Goal: Ask a question: Seek information or help from site administrators or community

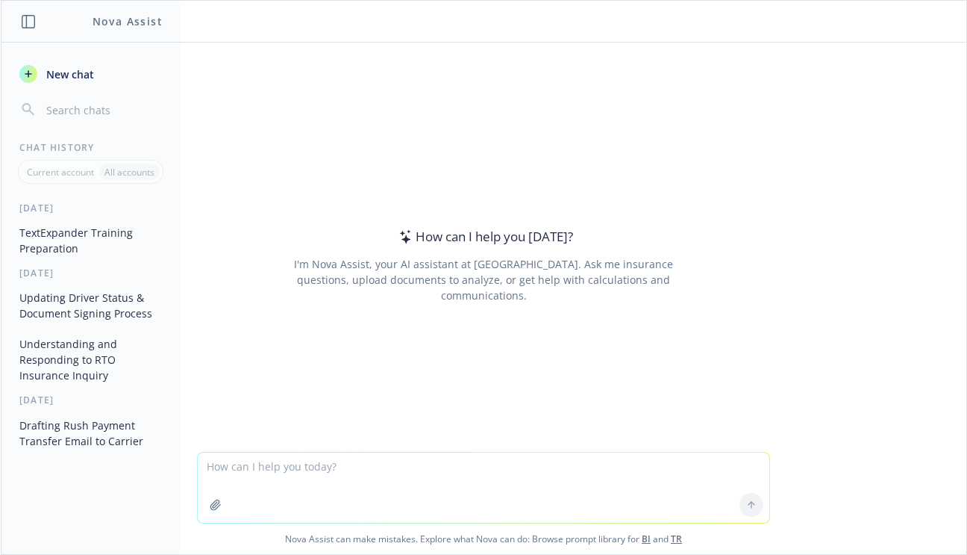
click at [643, 543] on link "BI" at bounding box center [646, 538] width 9 height 13
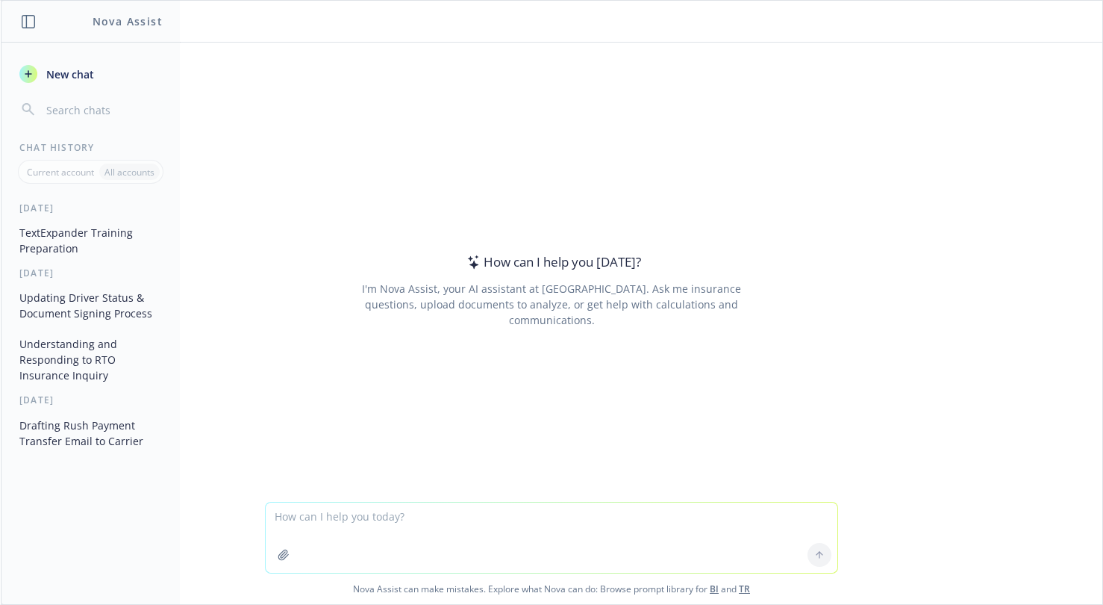
click at [318, 522] on textarea at bounding box center [552, 537] width 572 height 70
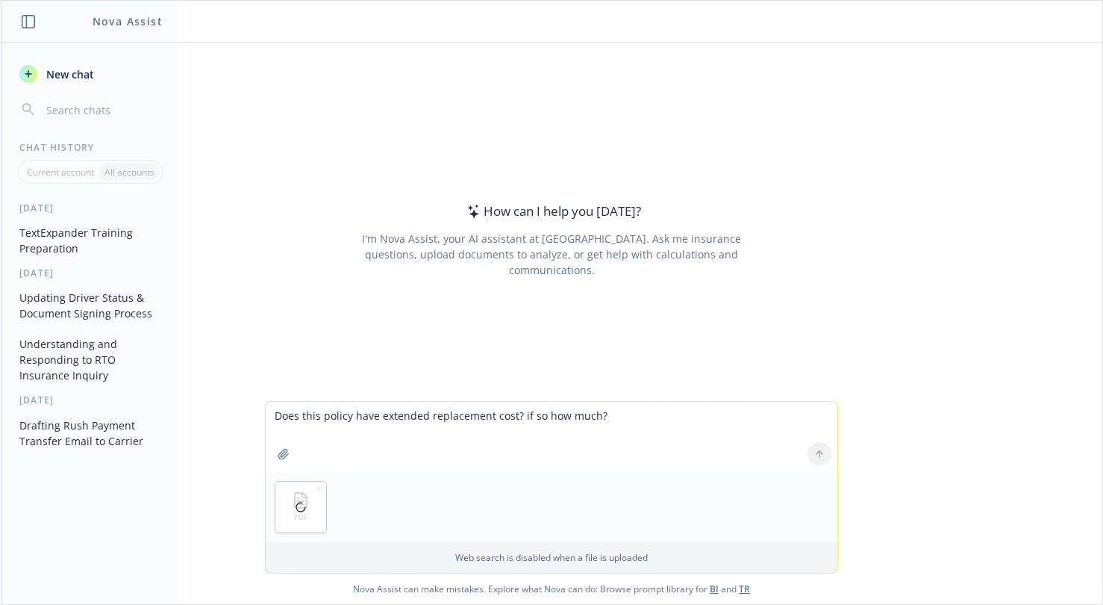
click at [623, 421] on textarea "Does this policy have extended replacement cost? if so how much?" at bounding box center [552, 437] width 572 height 70
type textarea "Does this policy have extended replacement cost? if so how much? Can you tell f…"
click at [814, 449] on icon at bounding box center [819, 454] width 10 height 10
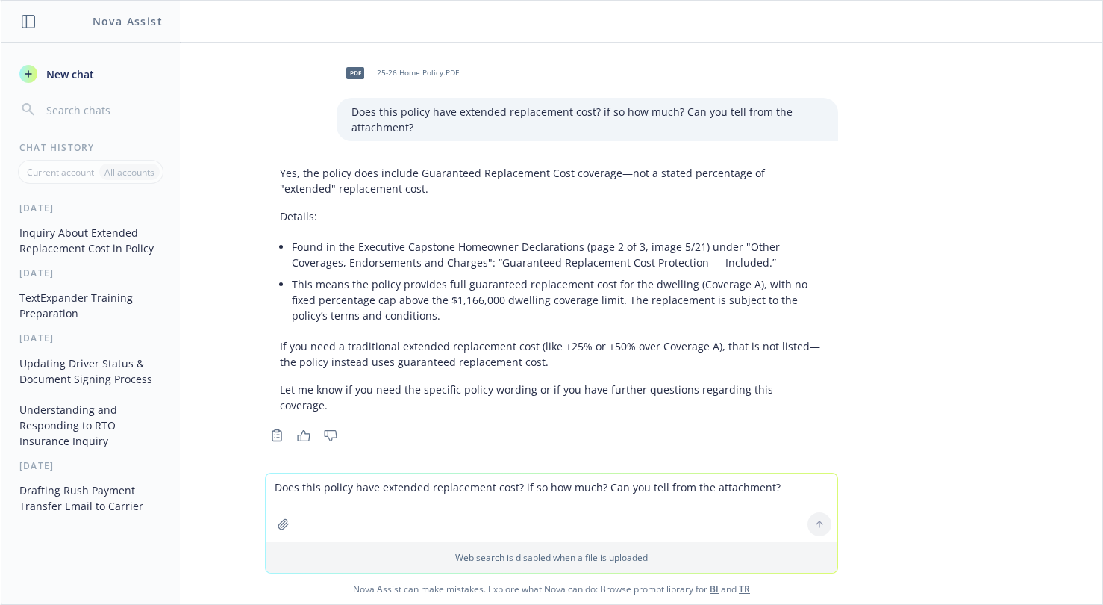
click at [380, 487] on textarea "Does this policy have extended replacement cost? if so how much? Can you tell f…" at bounding box center [552, 507] width 572 height 69
click at [268, 486] on textarea "Do you see Identity Theft coverage or anything similar?" at bounding box center [552, 507] width 572 height 70
type textarea "Perfect, thank you! Do you see Identity Theft coverage or anything similar?"
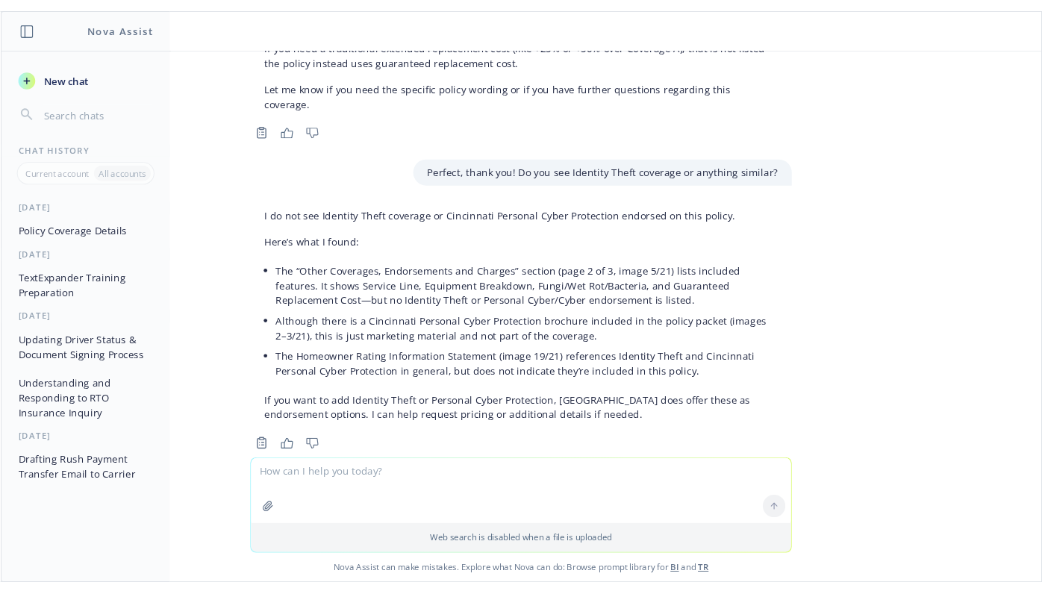
scroll to position [322, 0]
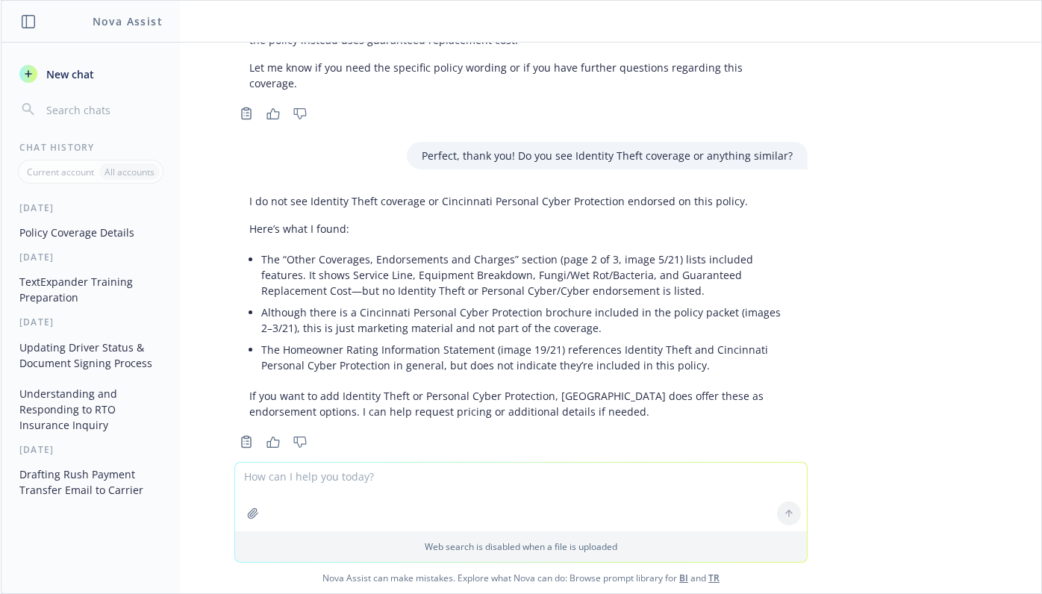
click at [399, 488] on textarea at bounding box center [521, 497] width 572 height 69
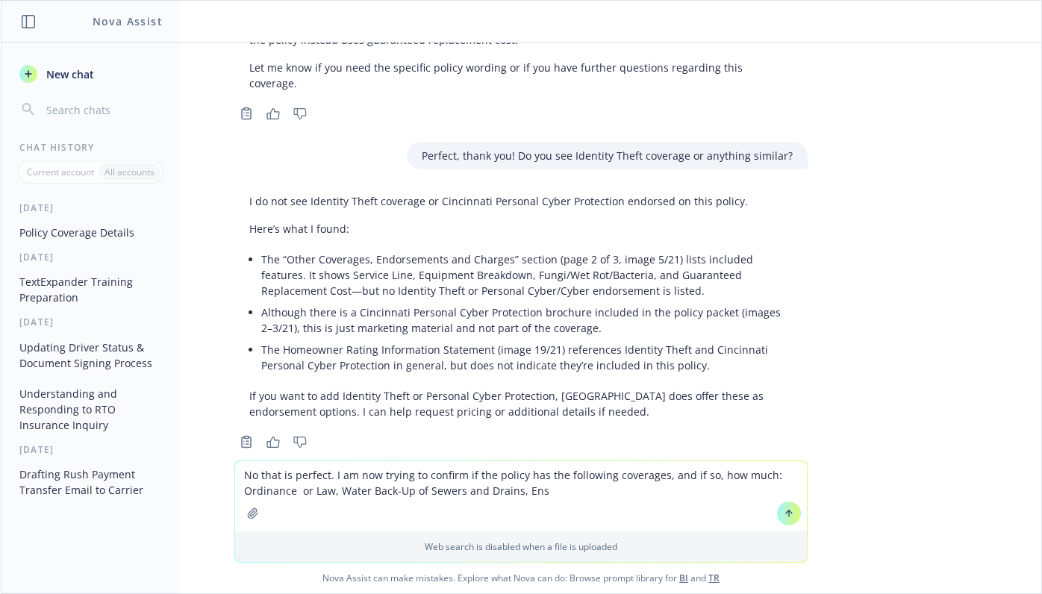
click at [293, 493] on textarea "No that is perfect. I am now trying to confirm if the policy has the following …" at bounding box center [521, 496] width 572 height 70
click at [325, 493] on textarea "No that is perfect. I am now trying to confirm if the policy has the following …" at bounding box center [521, 496] width 572 height 70
type textarea "No that is perfect. I am now trying to confirm if the policy has the following …"
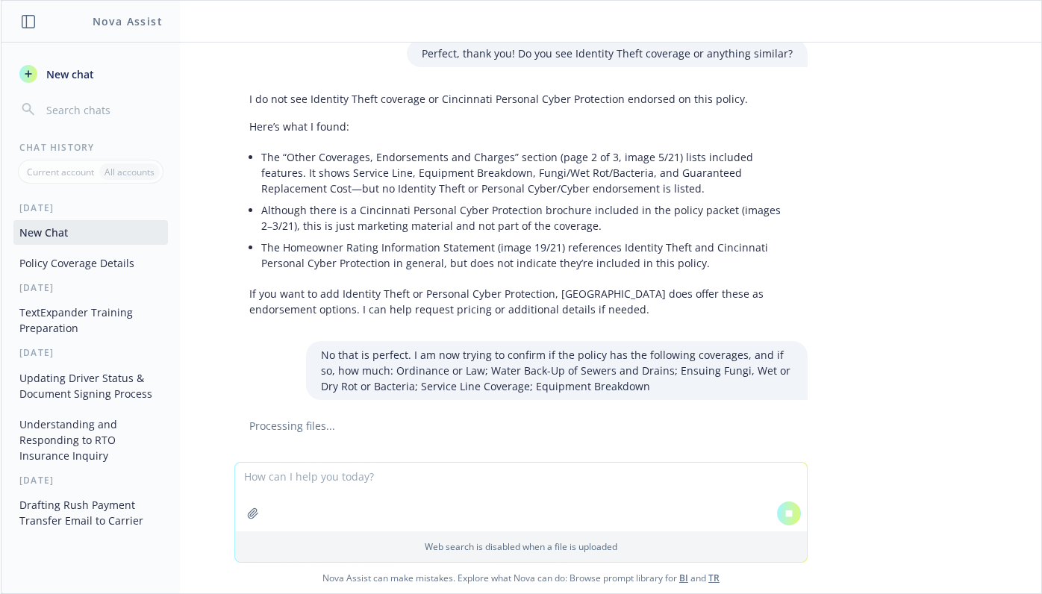
scroll to position [406, 0]
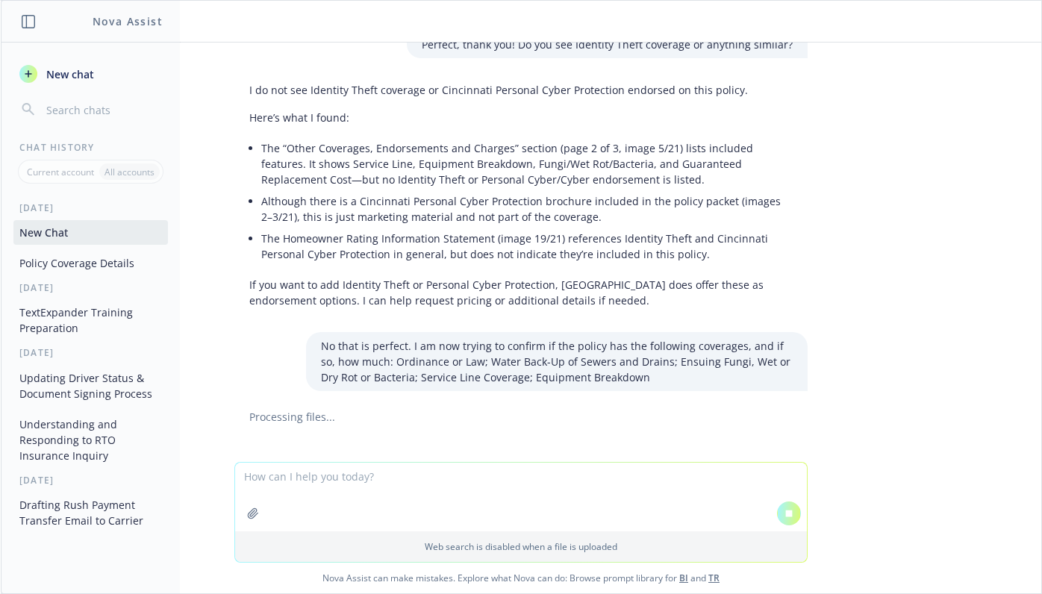
click at [934, 467] on div at bounding box center [521, 476] width 1017 height 18
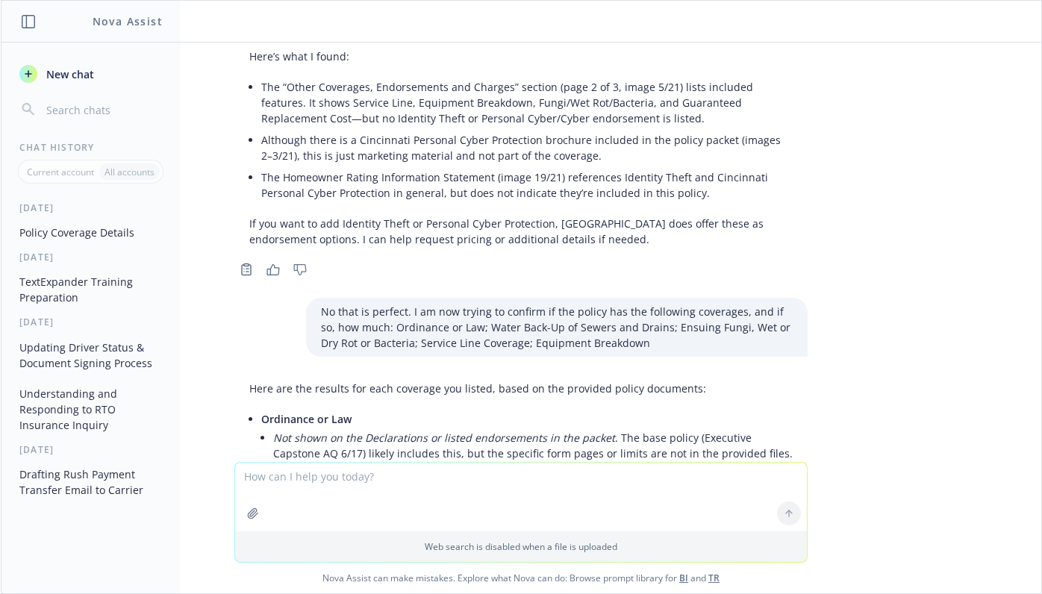
scroll to position [643, 0]
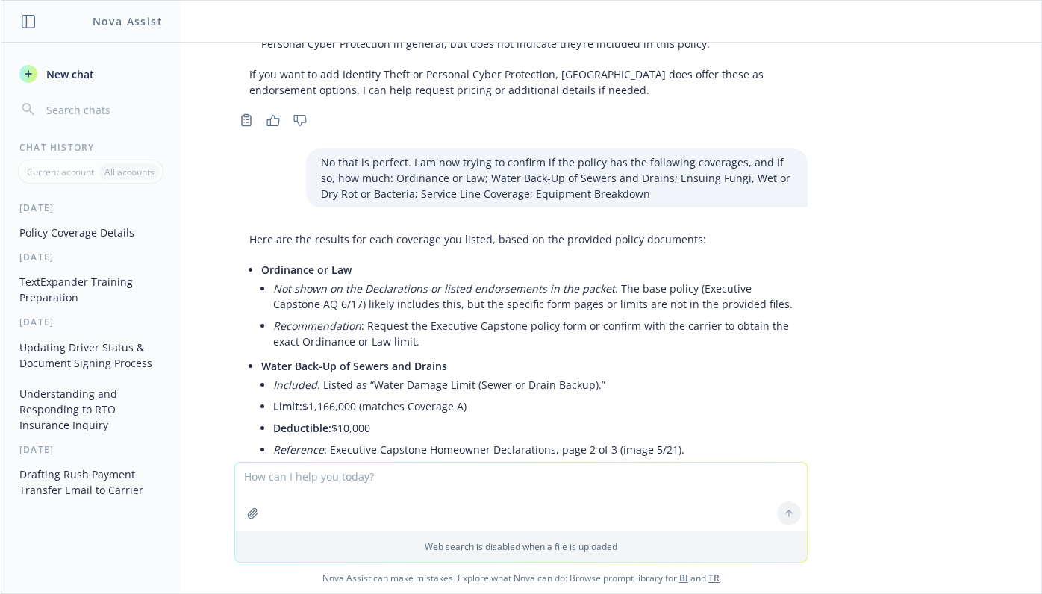
click at [816, 301] on div "PDF 25-26 Home Policy.PDF Does this policy have extended replacement cost? if s…" at bounding box center [521, 252] width 1040 height 419
click at [670, 417] on li "Deductible: $10,000" at bounding box center [532, 428] width 519 height 22
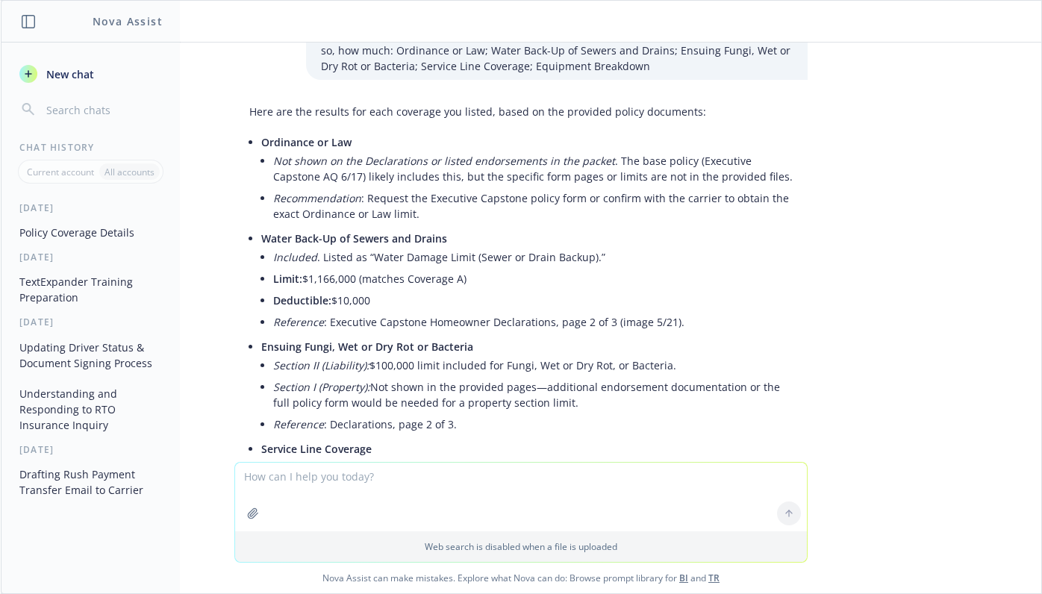
scroll to position [793, 0]
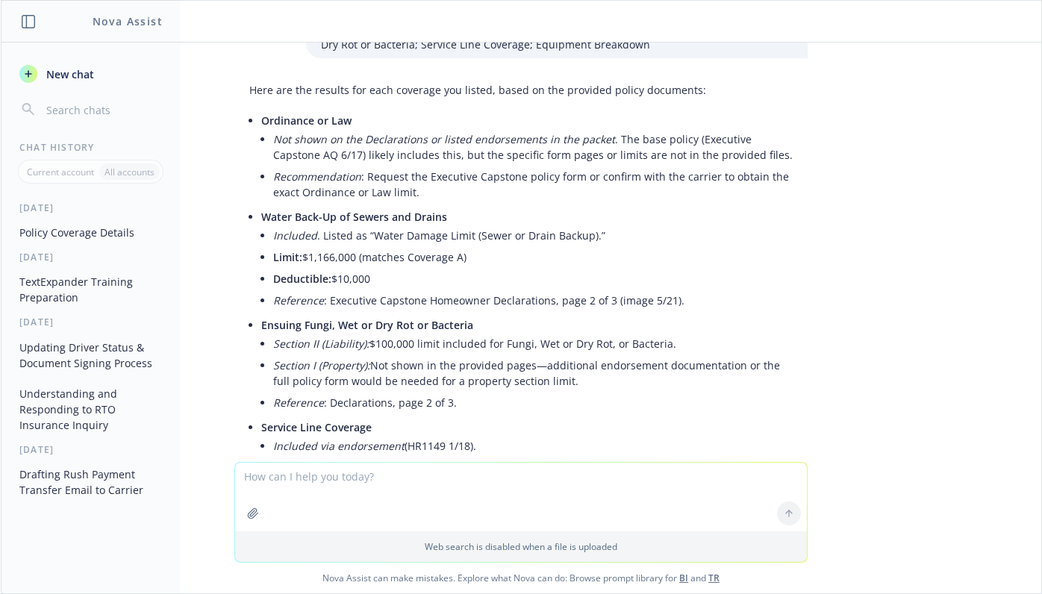
click at [653, 355] on li "Section I (Property): Not shown in the provided pages—additional endorsement do…" at bounding box center [532, 373] width 519 height 37
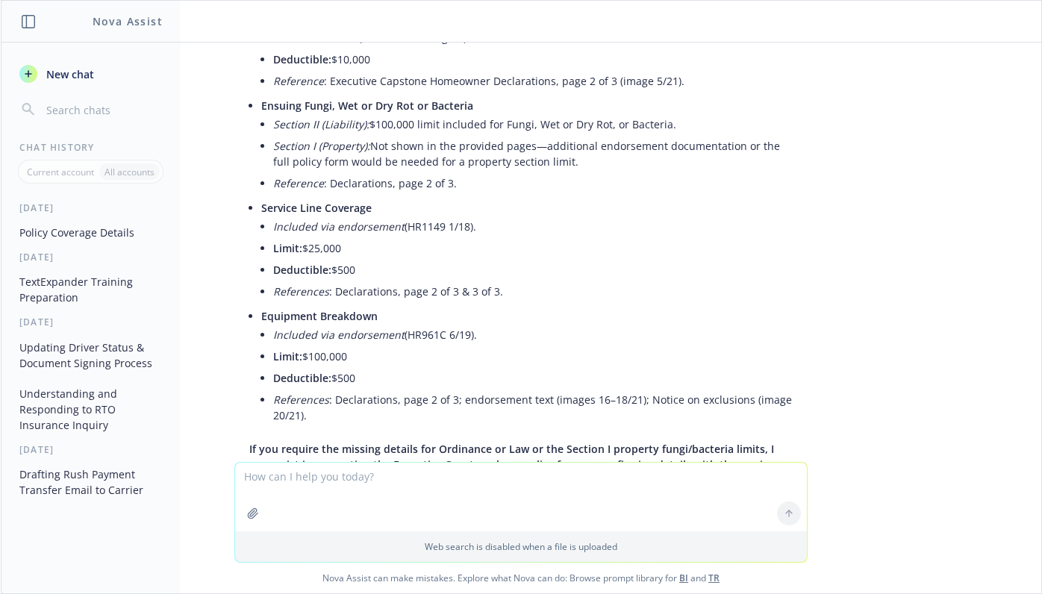
scroll to position [1091, 0]
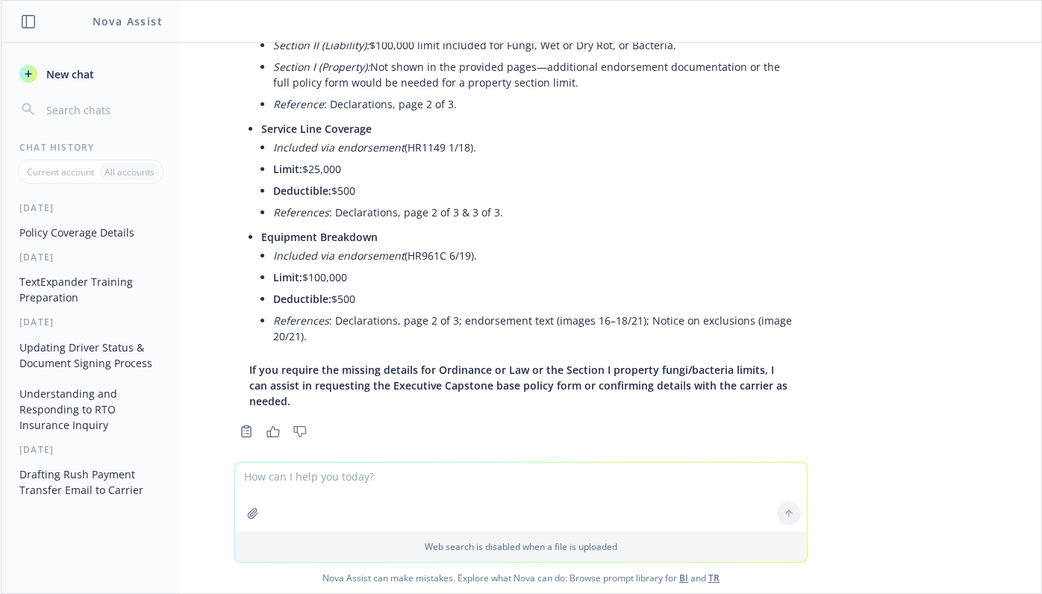
click at [366, 475] on textarea at bounding box center [521, 497] width 572 height 69
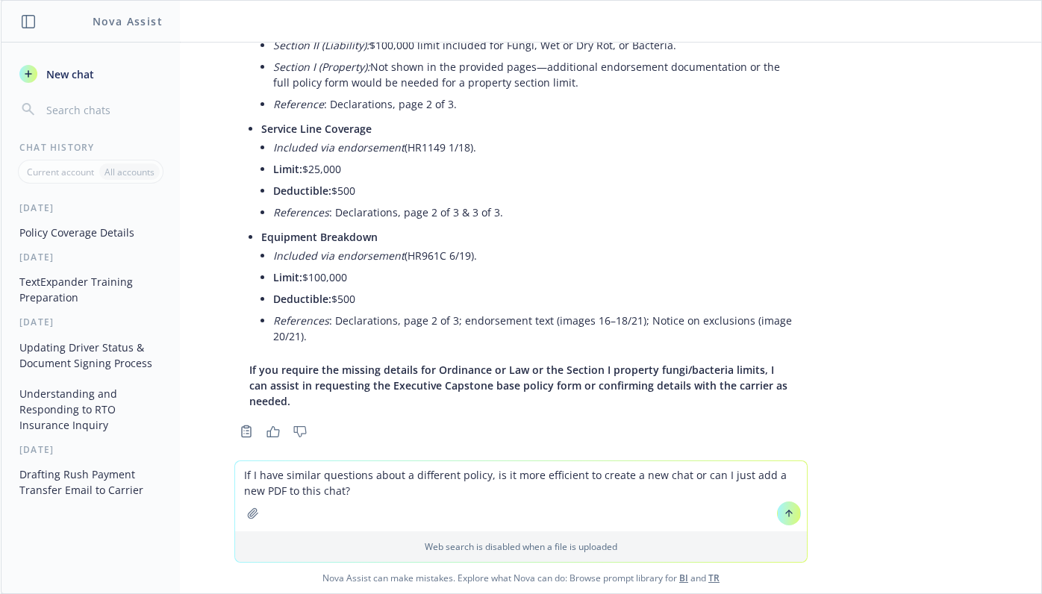
type textarea "If I have similar questions about a different policy, is it more efficient to c…"
click at [789, 522] on button at bounding box center [789, 514] width 24 height 24
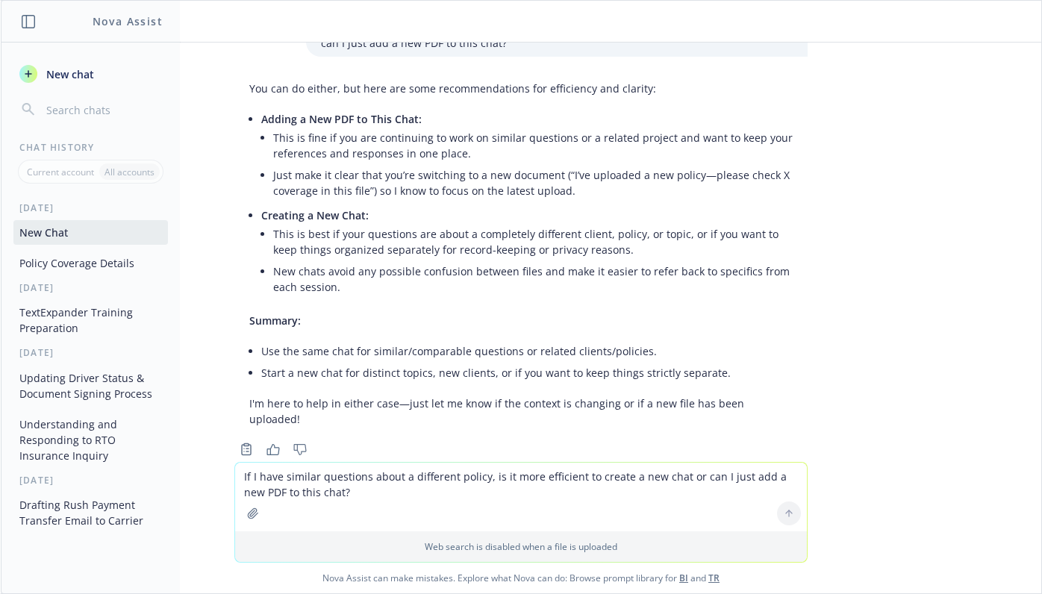
scroll to position [1540, 0]
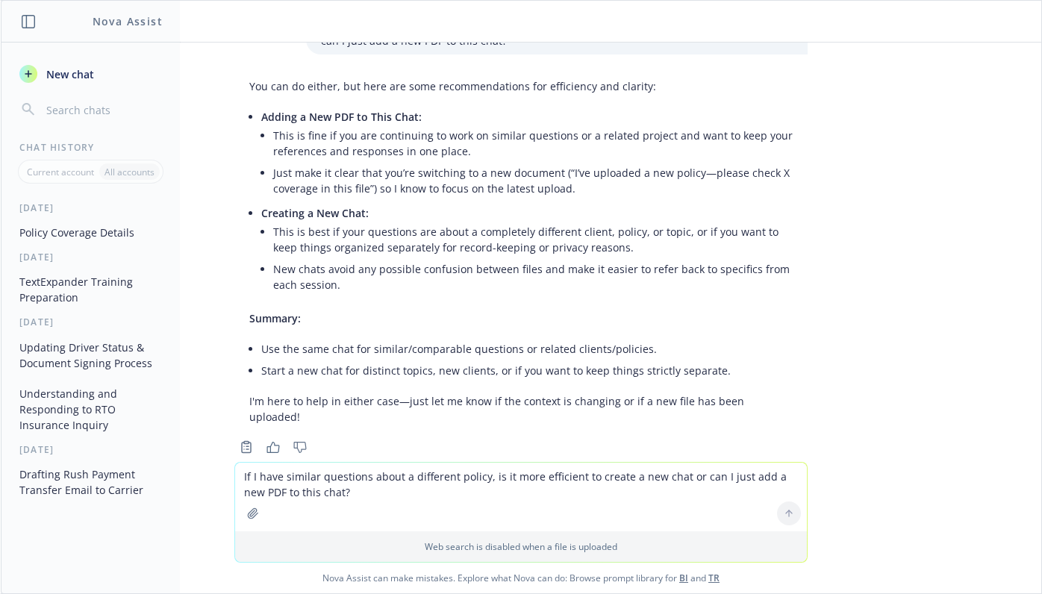
click at [266, 442] on icon "button" at bounding box center [272, 447] width 13 height 11
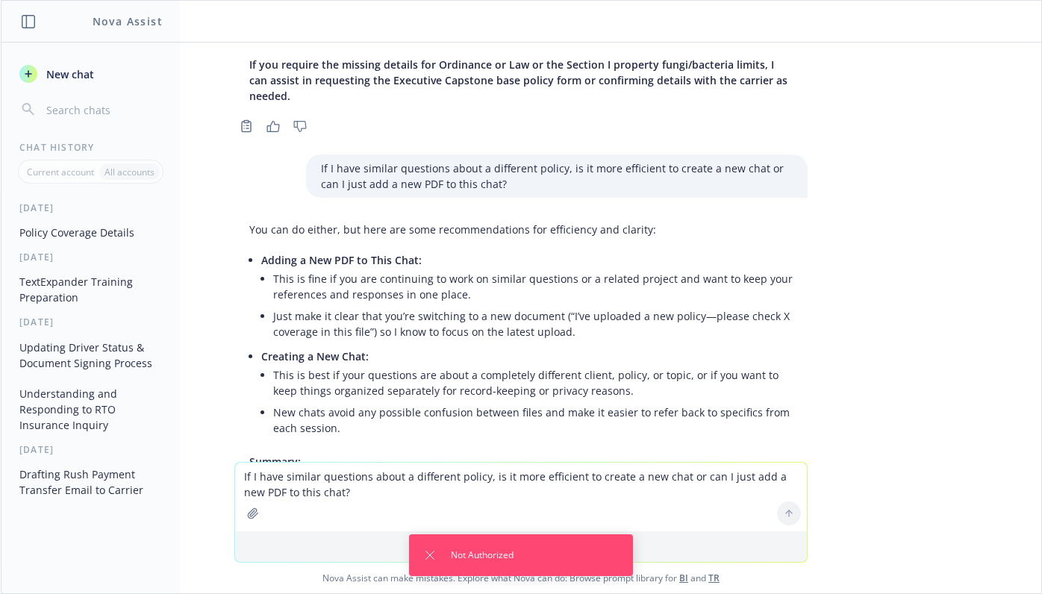
scroll to position [1391, 0]
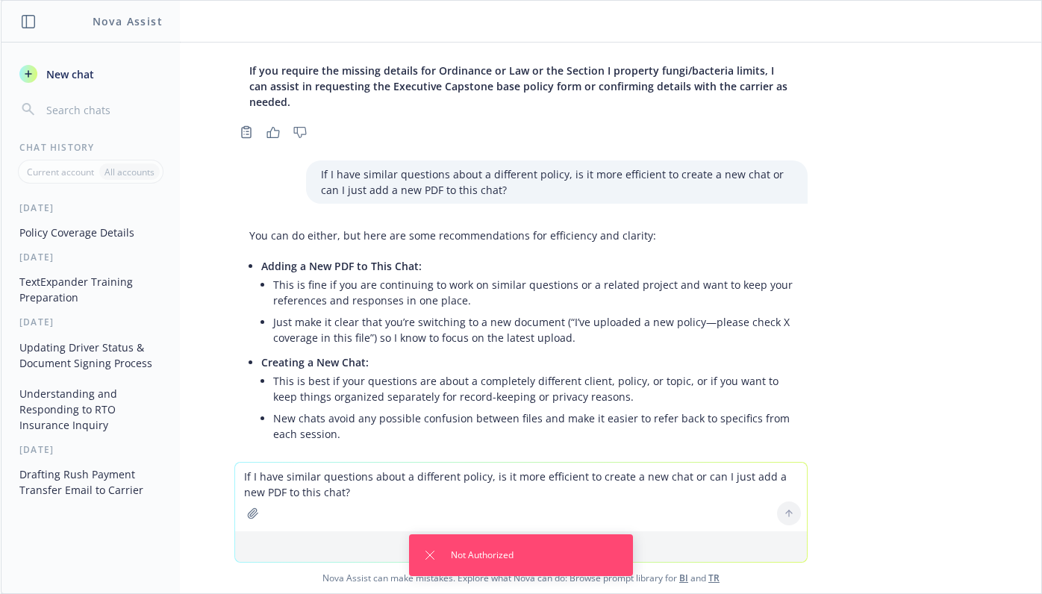
click at [435, 488] on textarea "If I have similar questions about a different policy, is it more efficient to c…" at bounding box center [521, 497] width 572 height 69
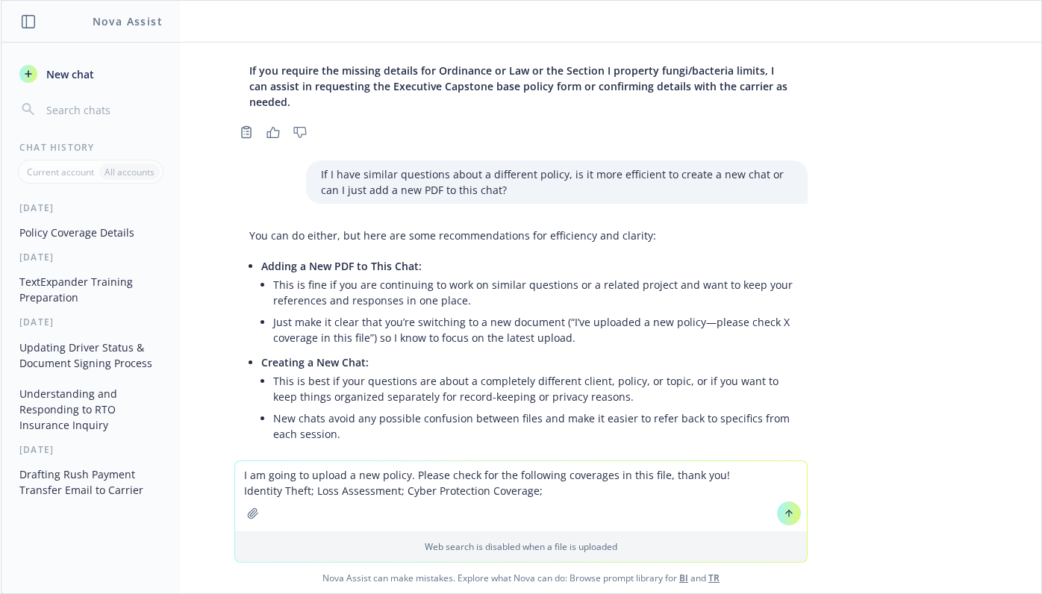
click at [749, 481] on textarea "I am going to upload a new policy. Please check for the following coverages in …" at bounding box center [521, 496] width 572 height 70
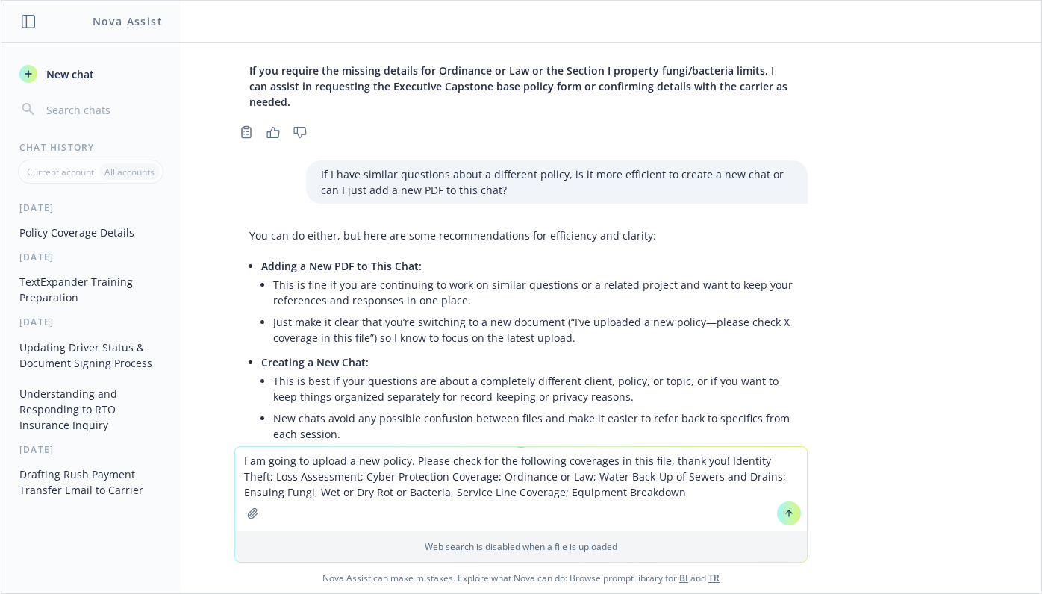
type textarea "I am going to upload a new policy. Please check for the following coverages in …"
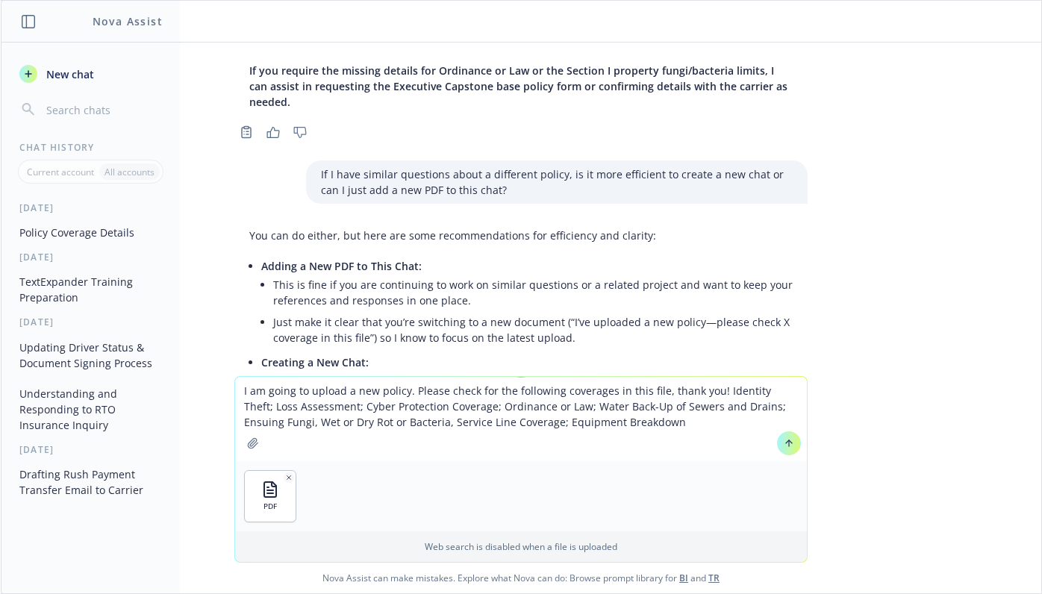
click at [788, 446] on icon at bounding box center [789, 443] width 10 height 10
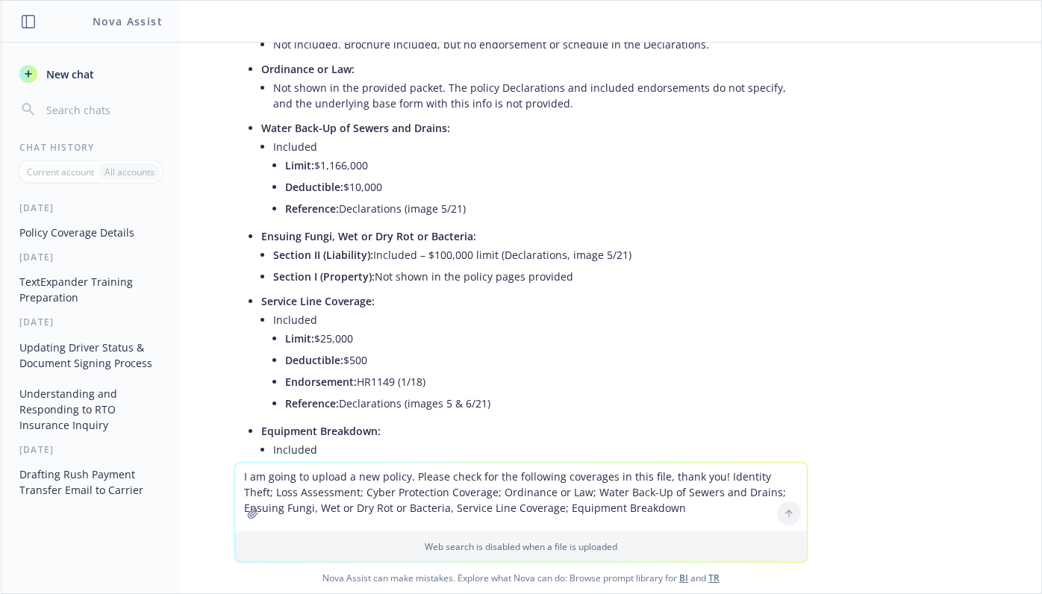
scroll to position [2409, 0]
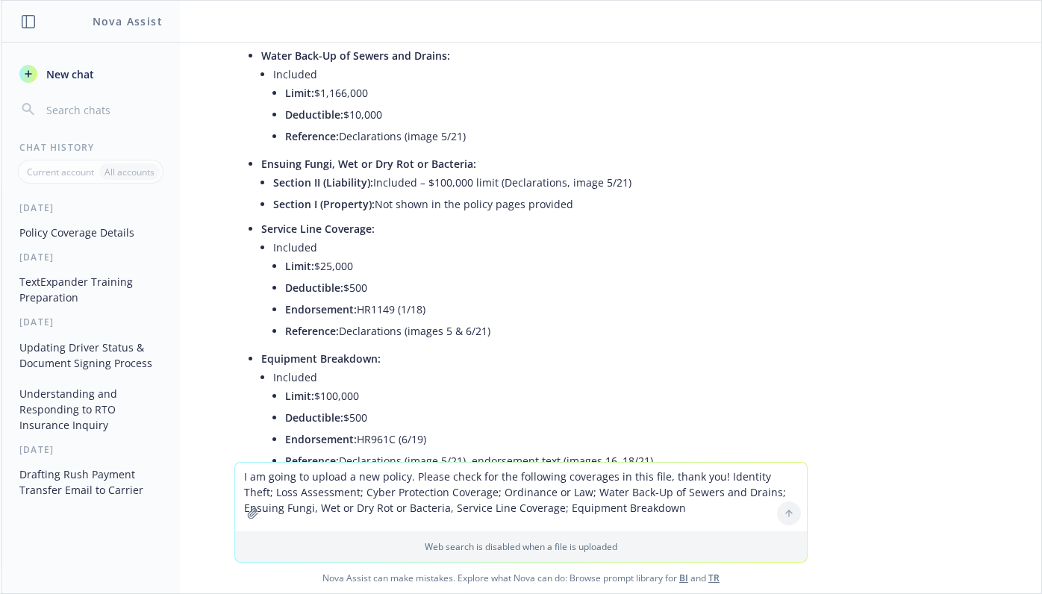
drag, startPoint x: 904, startPoint y: 327, endPoint x: 699, endPoint y: 334, distance: 205.4
click at [904, 327] on div "PDF 25-26 Home Policy.PDF Does this policy have extended replacement cost? if s…" at bounding box center [521, 252] width 1040 height 419
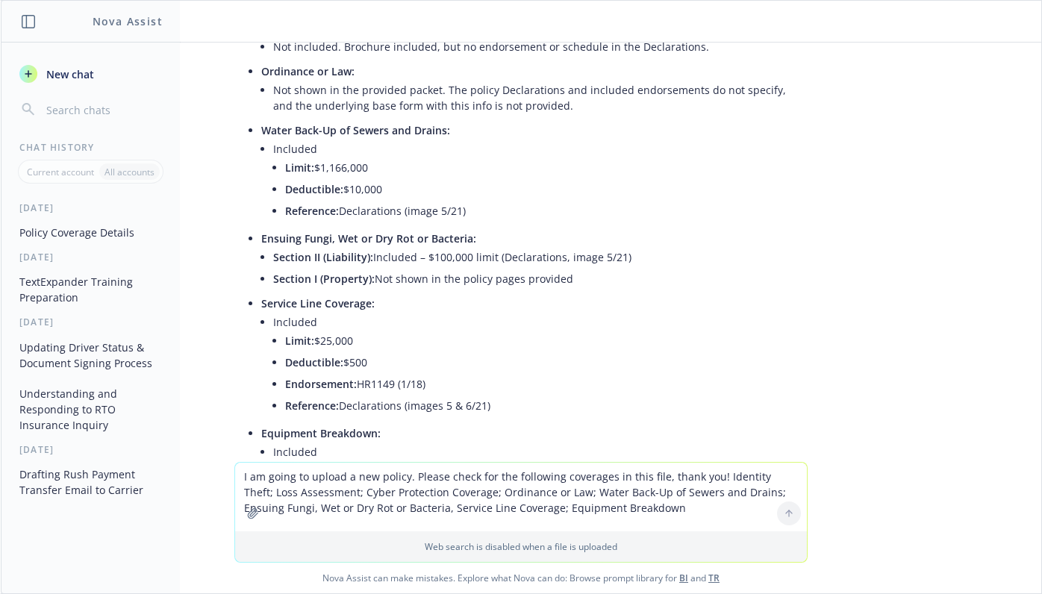
scroll to position [2484, 0]
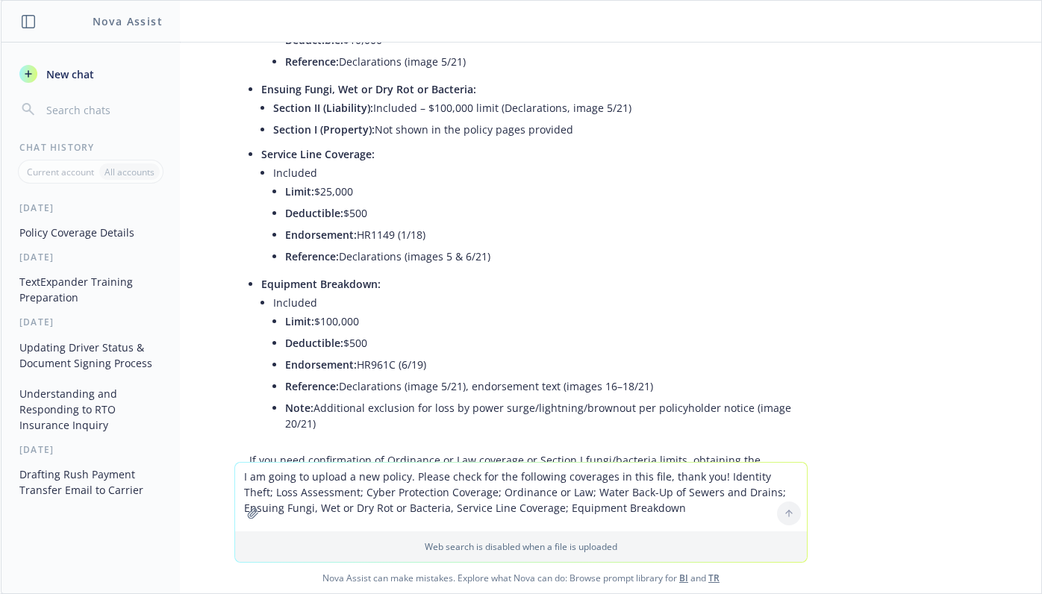
click at [452, 496] on textarea "I am going to upload a new policy. Please check for the following coverages in …" at bounding box center [521, 497] width 572 height 69
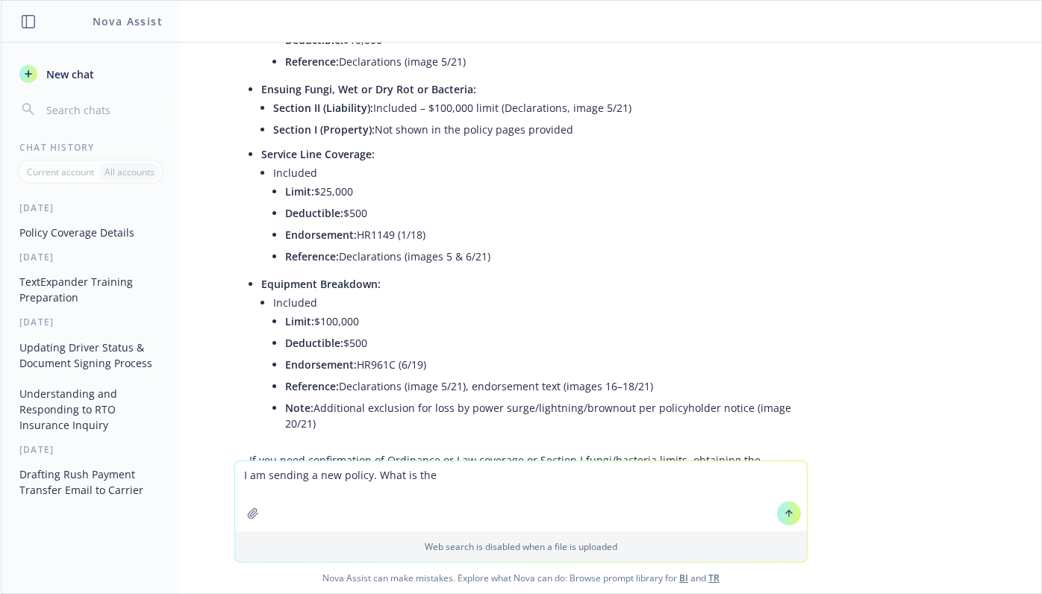
click at [537, 481] on textarea "I am sending a new policy. What is the" at bounding box center [521, 496] width 572 height 70
type textarea "I am sending a new policy. What is the Per Item Limit $ amount for Blanket Jewe…"
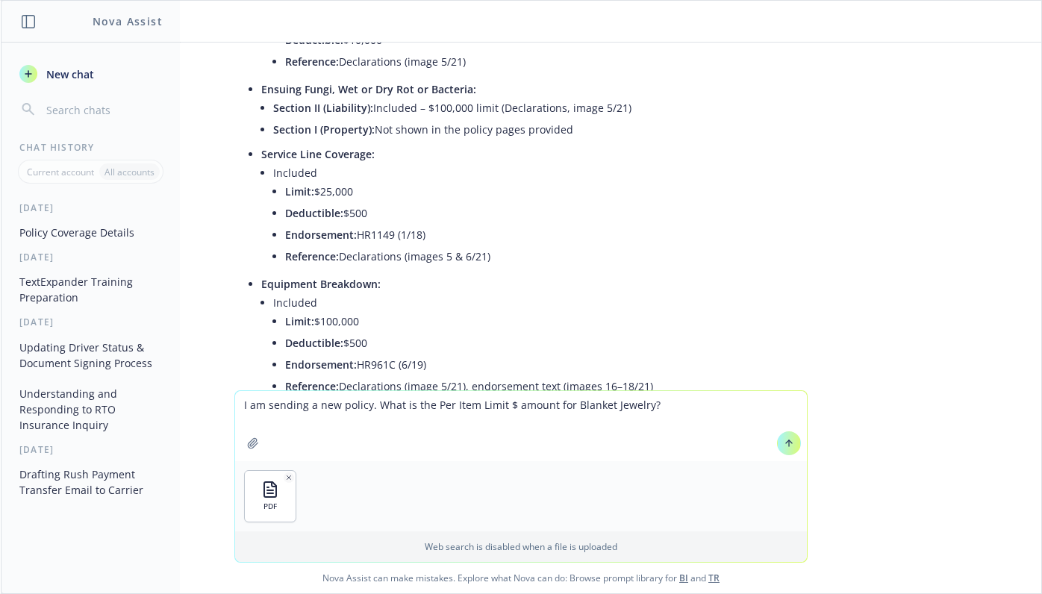
click at [777, 443] on button at bounding box center [789, 443] width 24 height 24
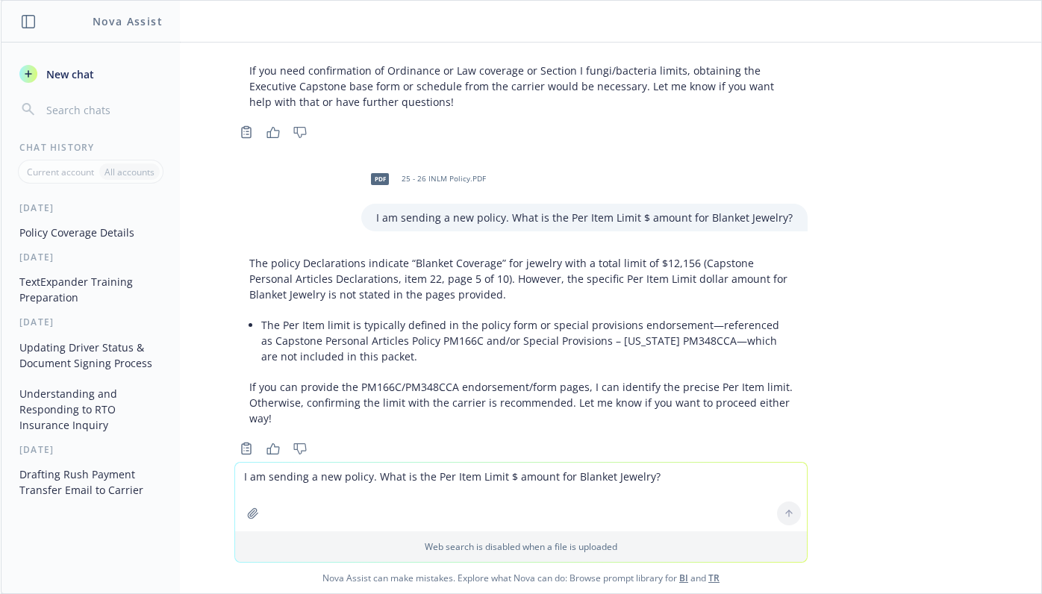
scroll to position [2875, 0]
click at [455, 481] on textarea "I am sending a new policy. What is the Per Item Limit $ amount for Blanket Jewe…" at bounding box center [521, 497] width 572 height 69
type textarea "These are for an insurance summary. For the premium amounts on an insurance sum…"
click at [286, 484] on textarea at bounding box center [521, 496] width 572 height 70
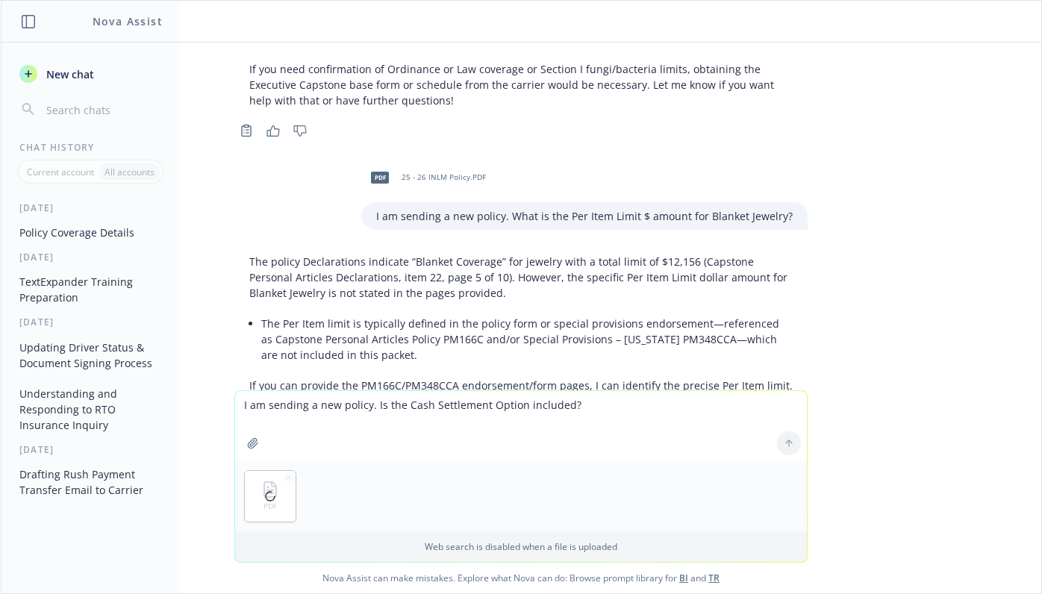
click at [381, 413] on textarea "I am sending a new policy. Is the Cash Settlement Option included?" at bounding box center [521, 426] width 572 height 70
click at [563, 405] on textarea "I am sending a new policy. Is a Cash Settlement Option included?" at bounding box center [521, 426] width 572 height 70
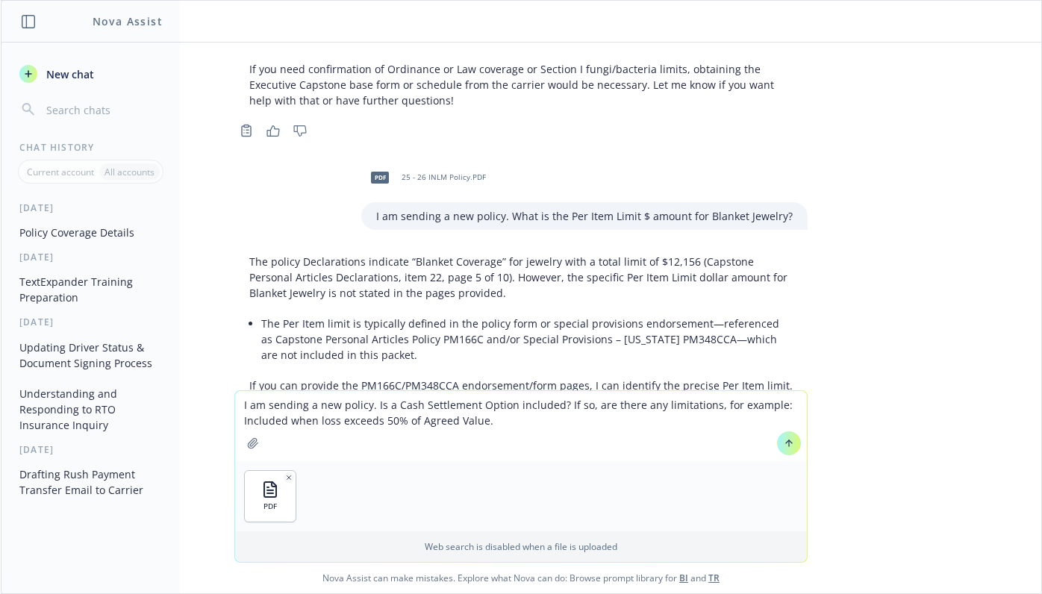
type textarea "I am sending a new policy. Is a Cash Settlement Option included? If so, are the…"
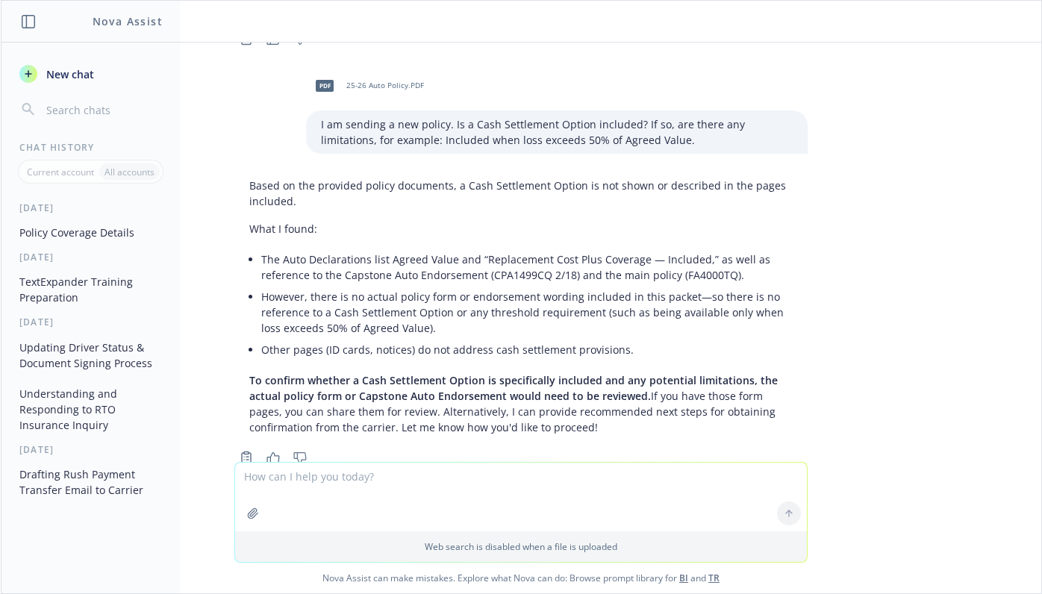
scroll to position [3294, 0]
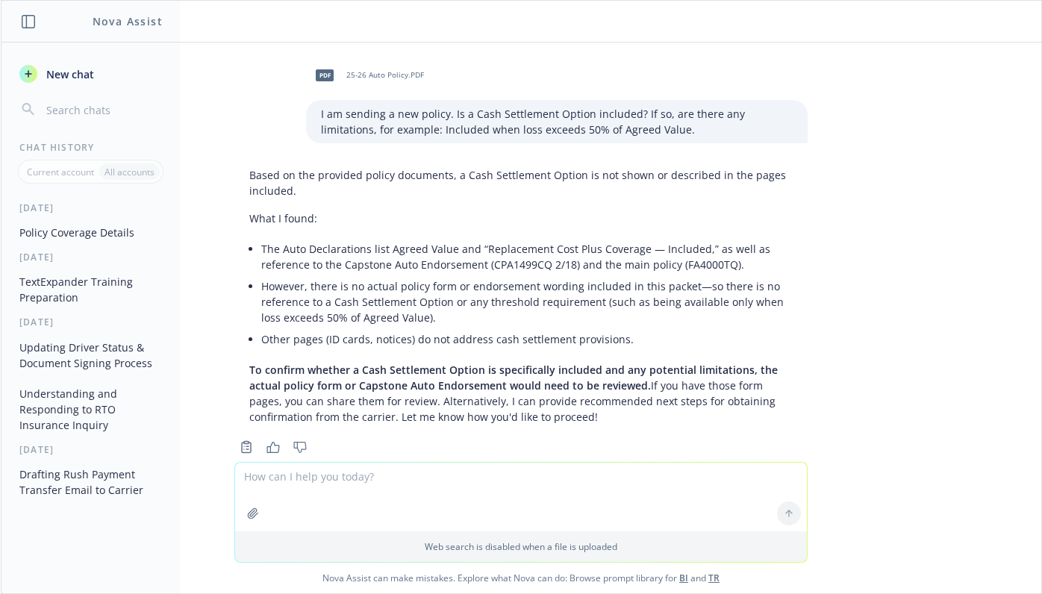
click at [300, 485] on textarea at bounding box center [521, 497] width 572 height 69
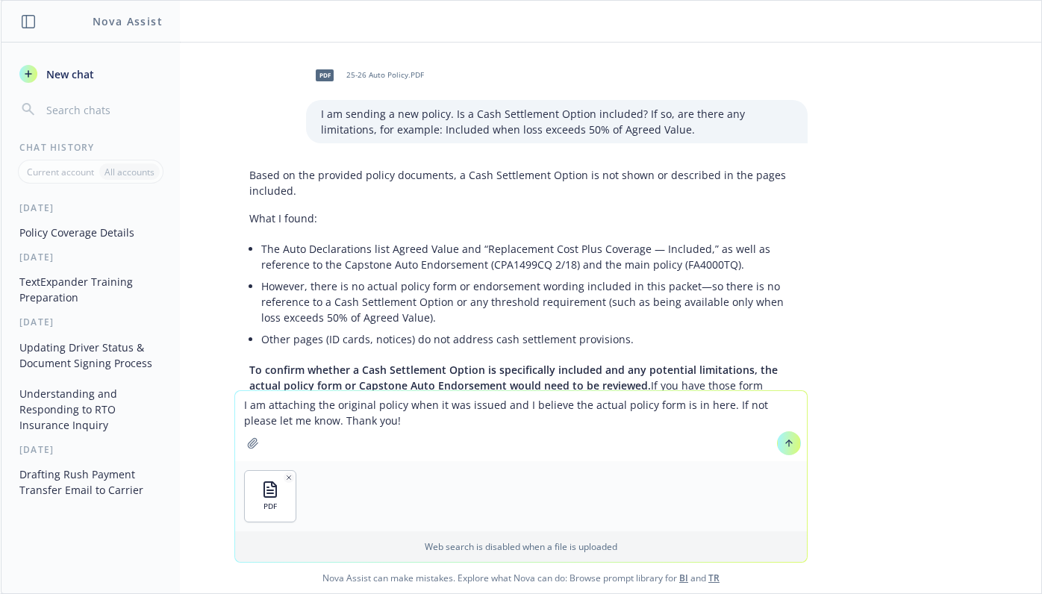
click at [504, 408] on textarea "I am attaching the original policy when it was issued and I believe the actual …" at bounding box center [521, 426] width 572 height 70
click at [658, 401] on textarea "I am attaching the original policy when it was issued as I believe the actual p…" at bounding box center [521, 426] width 572 height 70
type textarea "I am attaching the original policy when it was issued as I believe the actual p…"
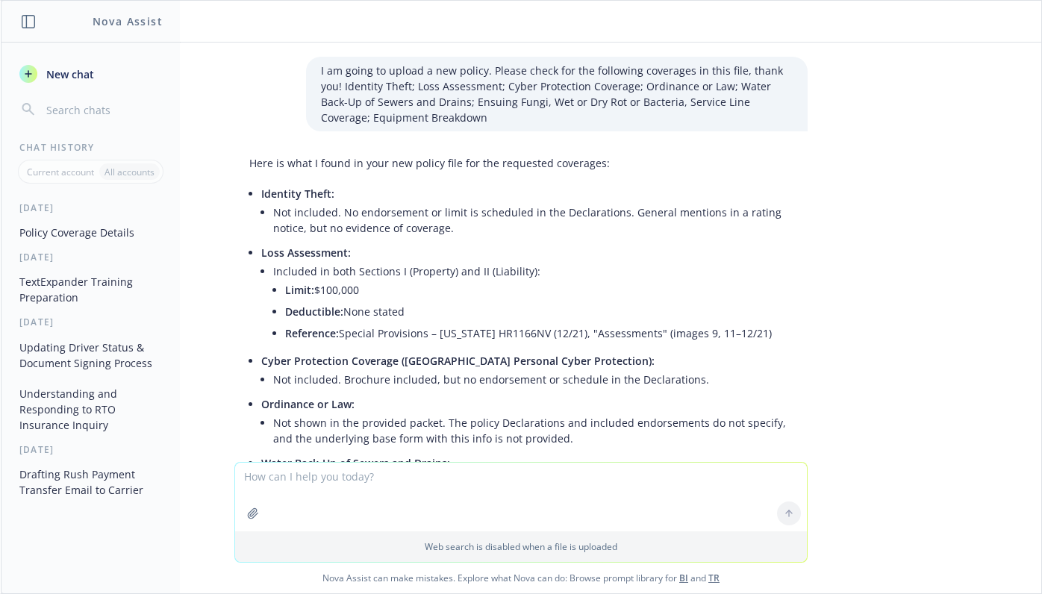
scroll to position [2015, 0]
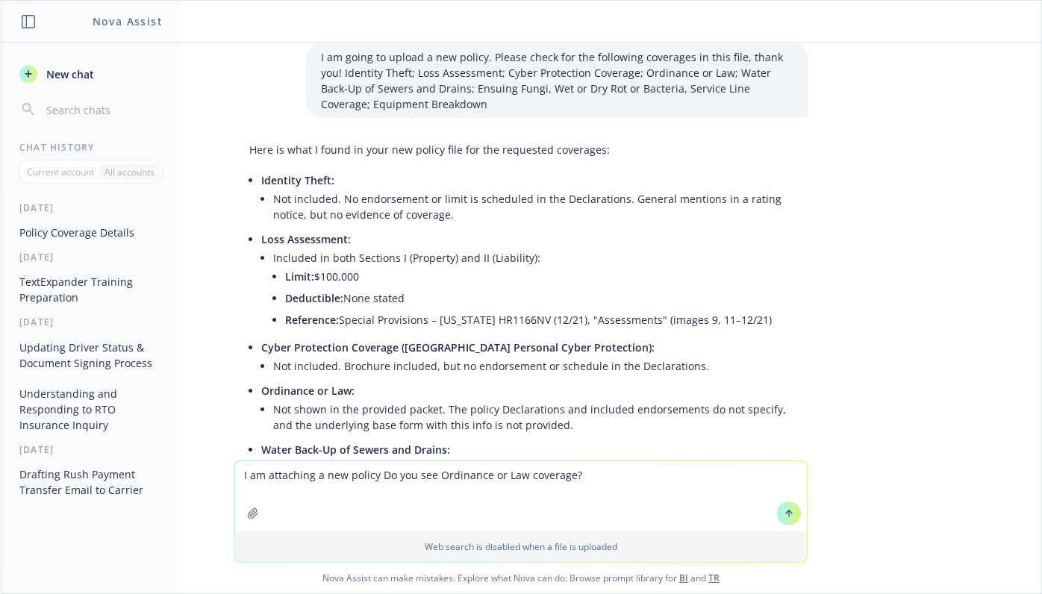
click at [366, 476] on textarea "I am attaching a new policy Do you see Ordinance or Law coverage?" at bounding box center [521, 496] width 572 height 70
click at [369, 475] on textarea "I am attaching a new policy Do you see Ordinance or Law coverage?" at bounding box center [521, 496] width 572 height 70
type textarea "I am attaching a new policy. Do you see Ordinance or Law coverage?"
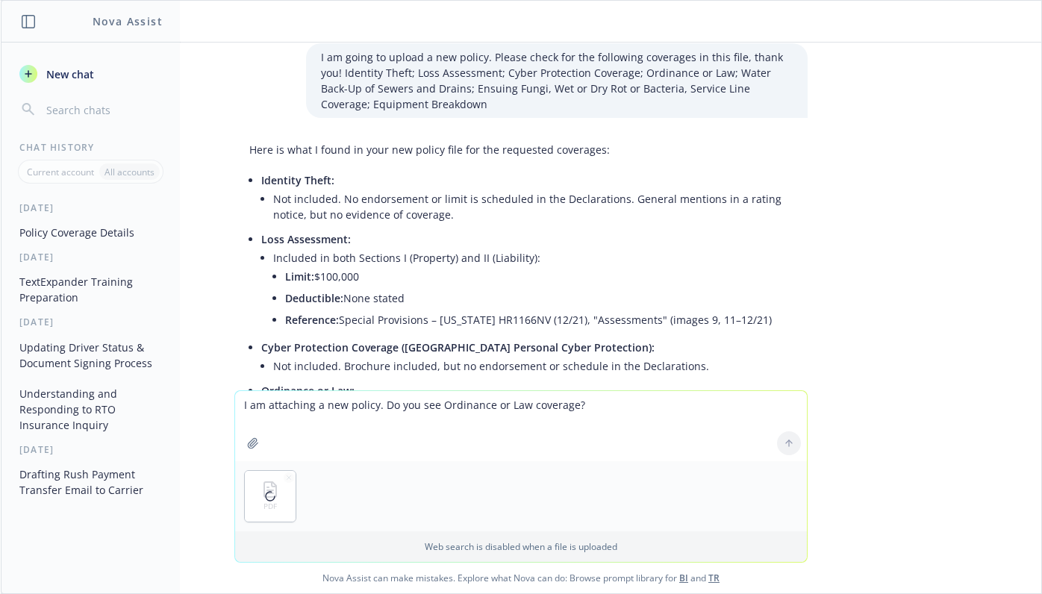
click at [369, 408] on textarea "I am attaching a new policy. Do you see Ordinance or Law coverage?" at bounding box center [521, 426] width 572 height 70
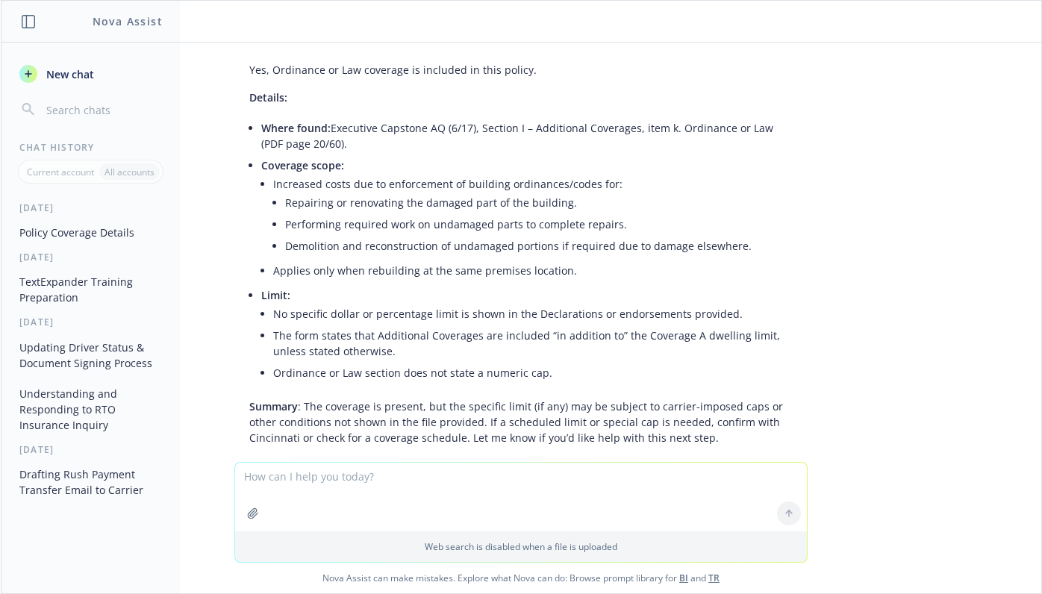
scroll to position [4366, 0]
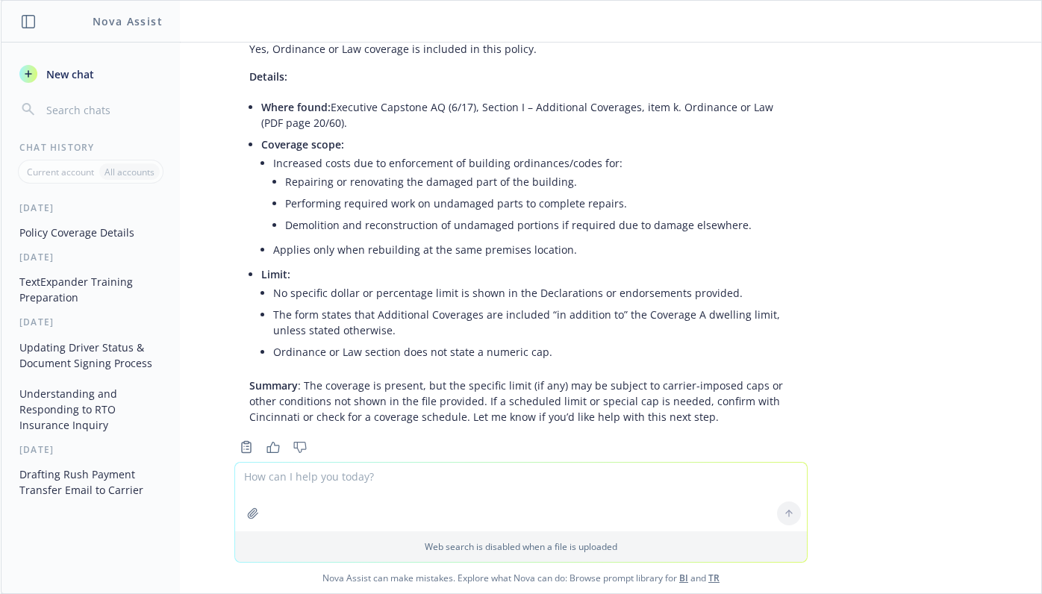
click at [950, 328] on div "PDF 25-26 Home Policy.PDF Does this policy have extended replacement cost? if s…" at bounding box center [521, 252] width 1040 height 419
